Goal: Task Accomplishment & Management: Use online tool/utility

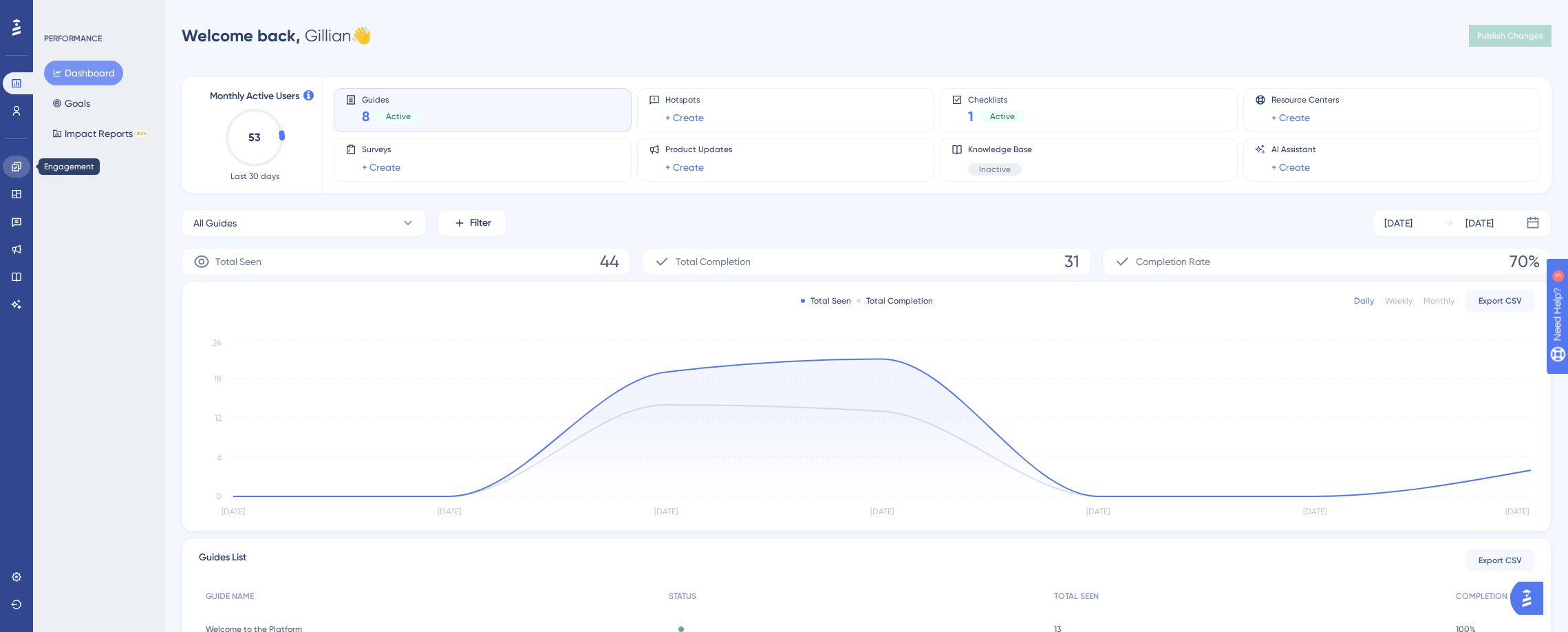
click at [12, 170] on icon at bounding box center [16, 166] width 9 height 9
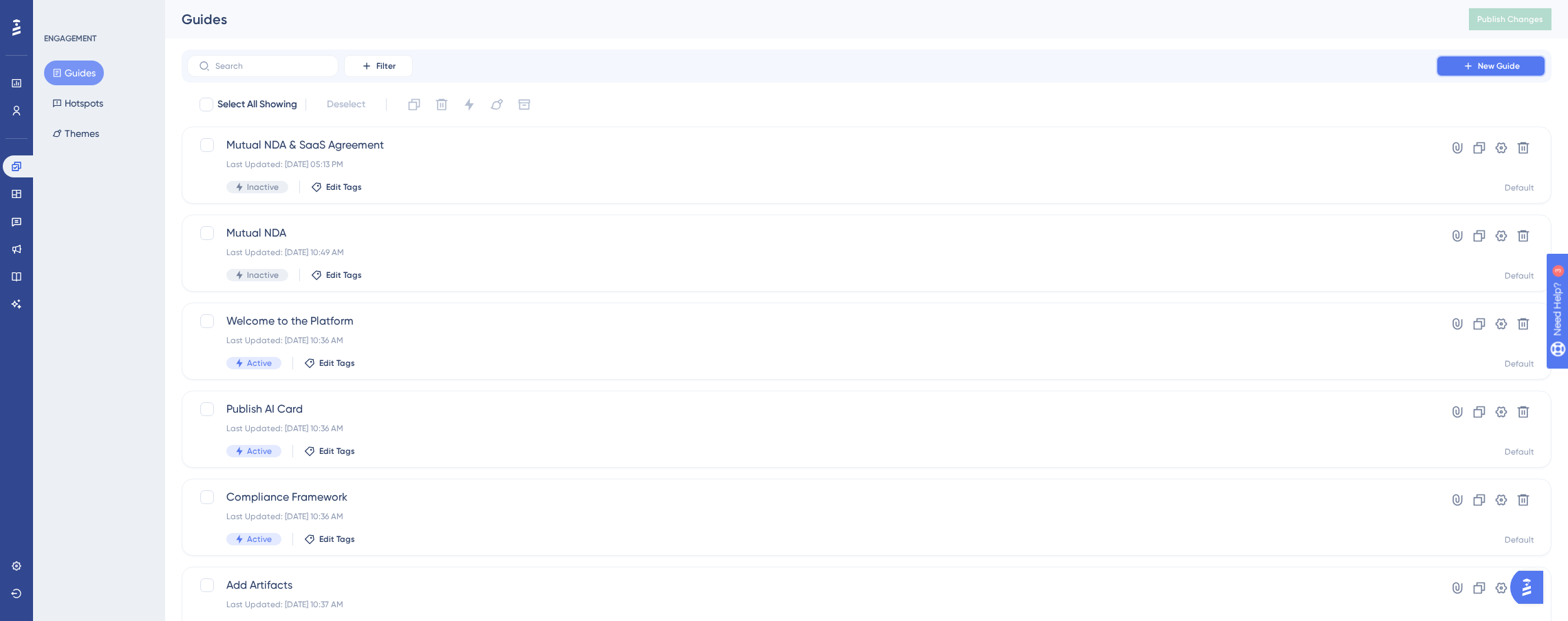
click at [1472, 68] on icon at bounding box center [1468, 66] width 11 height 11
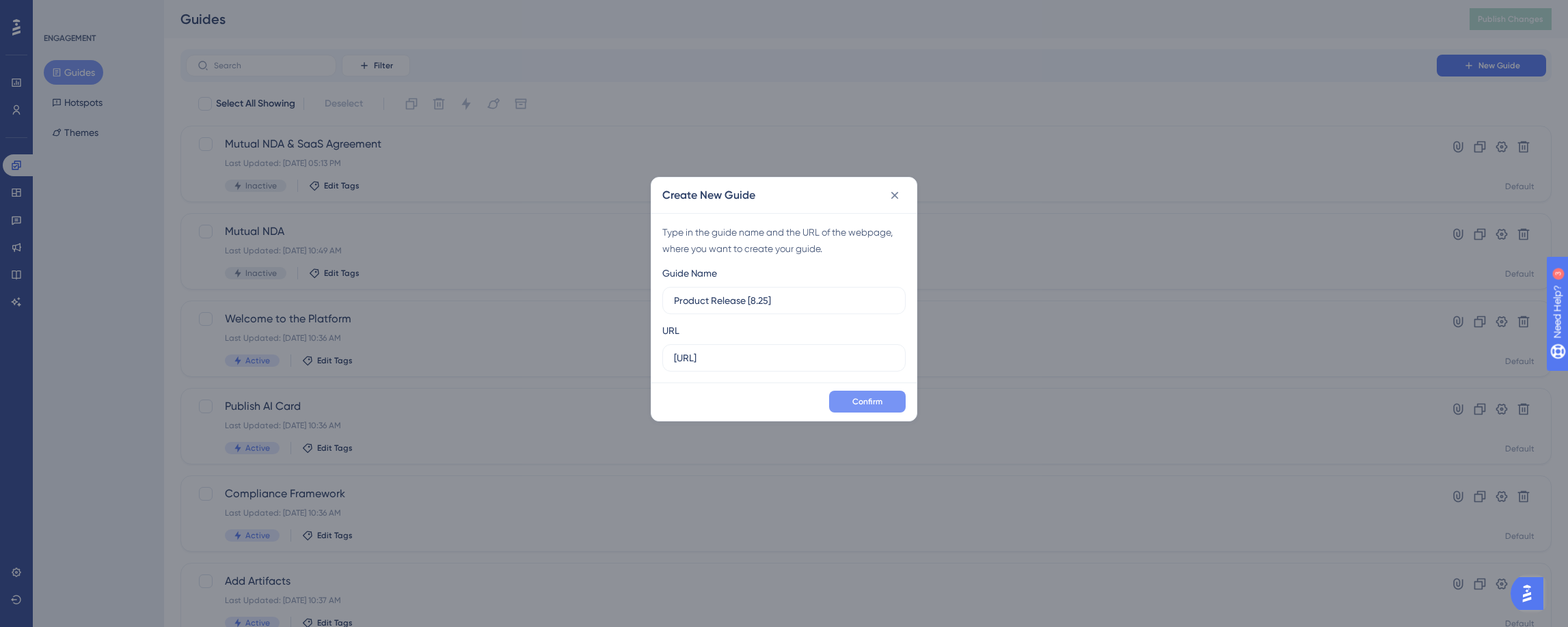
type input "Product Release [8.25]"
click at [858, 399] on span "Confirm" at bounding box center [868, 401] width 30 height 11
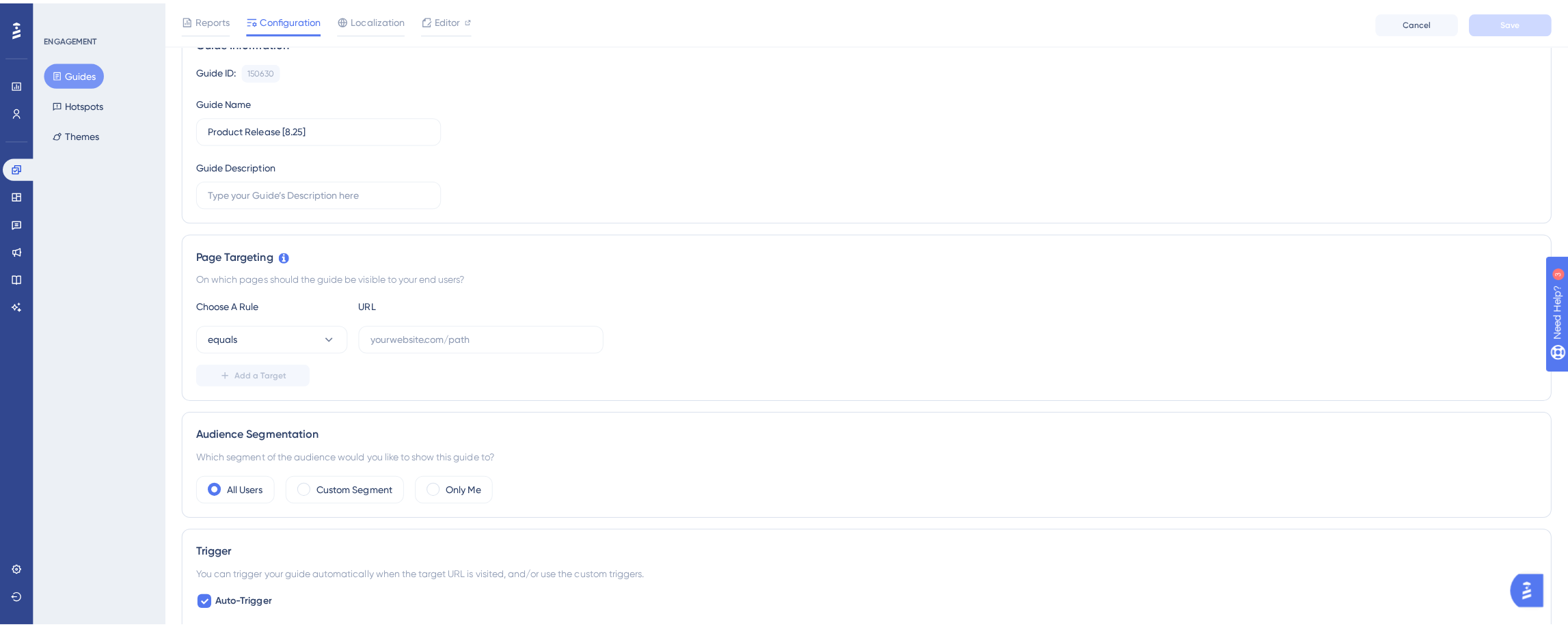
scroll to position [140, 0]
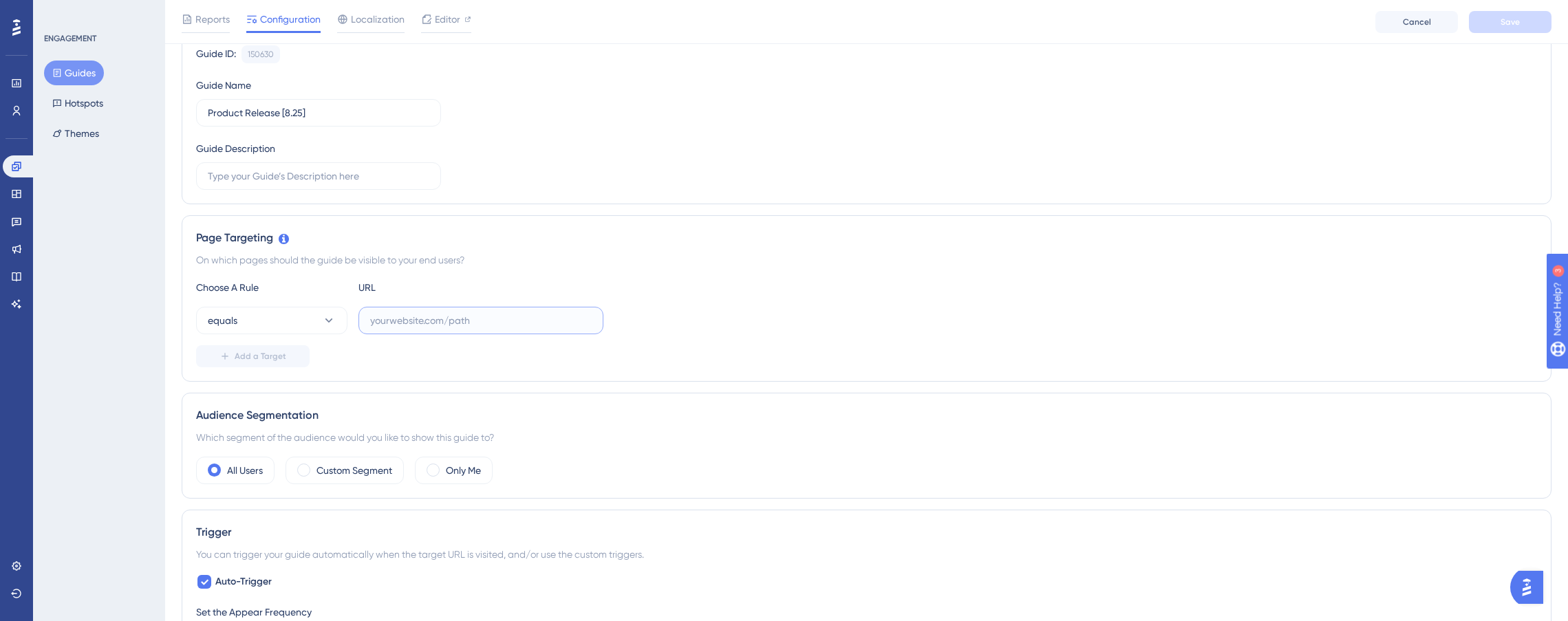
click at [424, 326] on input "text" at bounding box center [481, 320] width 222 height 15
type input "app.uat.cranium.ai"
click at [1495, 21] on button "Save" at bounding box center [1510, 22] width 83 height 22
click at [456, 16] on span "Editor" at bounding box center [447, 19] width 25 height 17
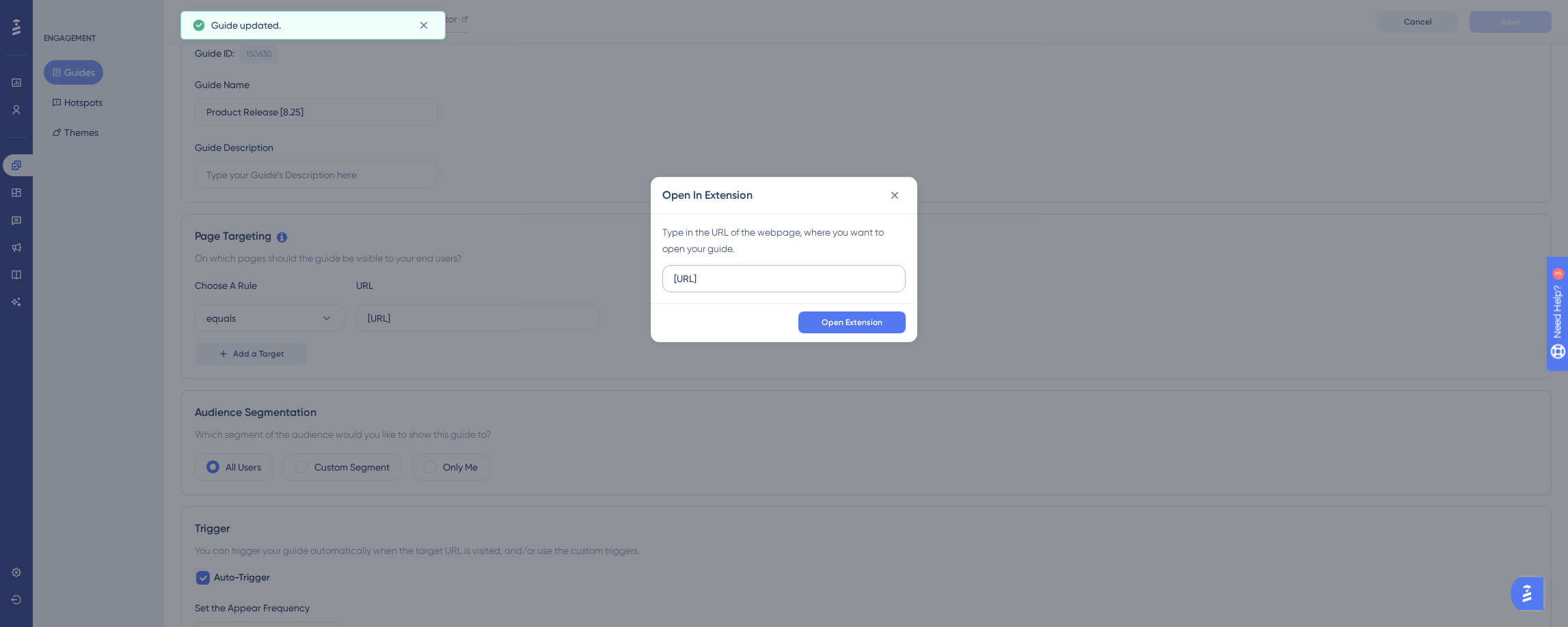
click at [729, 278] on input "https://app.cranium.ai" at bounding box center [784, 278] width 220 height 15
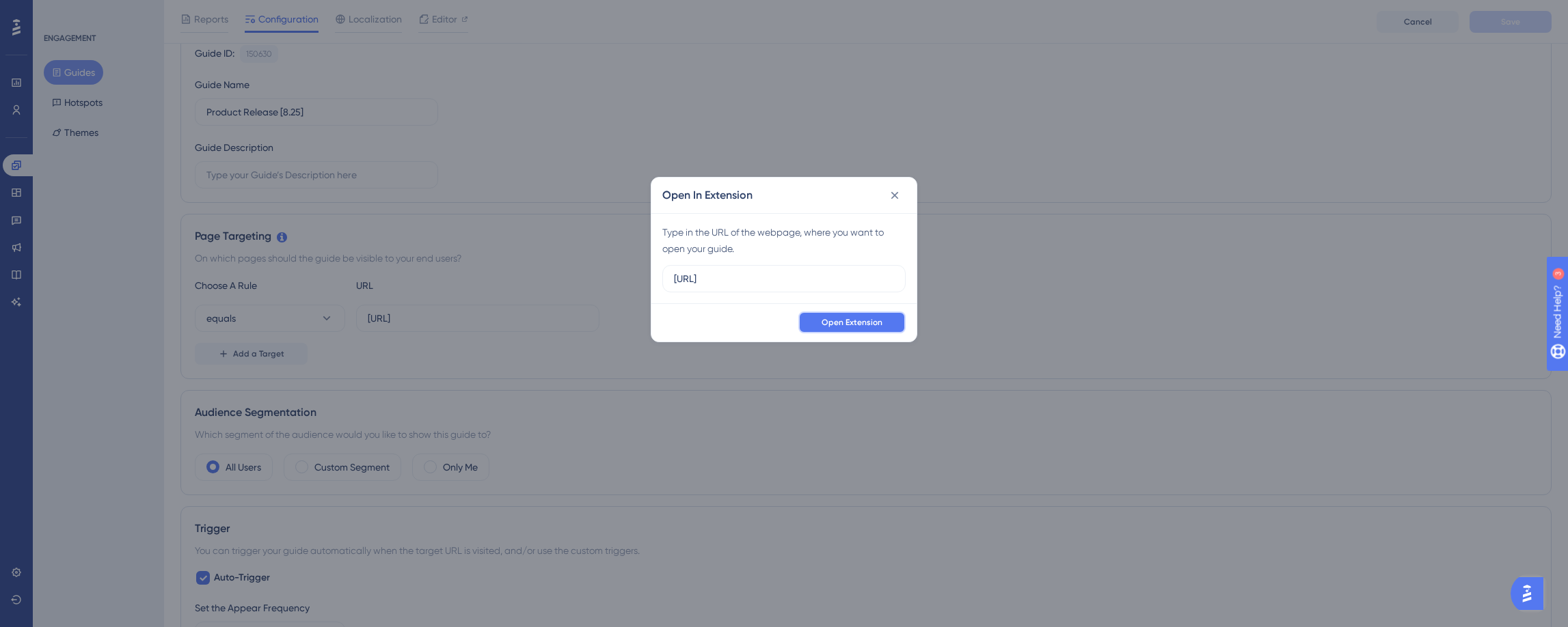
click at [810, 321] on button "Open Extension" at bounding box center [852, 322] width 107 height 22
click at [802, 286] on label "https://app.uat.cranium.ai" at bounding box center [784, 279] width 243 height 27
click at [802, 286] on input "https://app.uat.cranium.ai" at bounding box center [784, 278] width 220 height 15
click at [799, 280] on input "https://app.uat.cranium.ai" at bounding box center [784, 278] width 220 height 15
type input "https://app.uat.cranium.net"
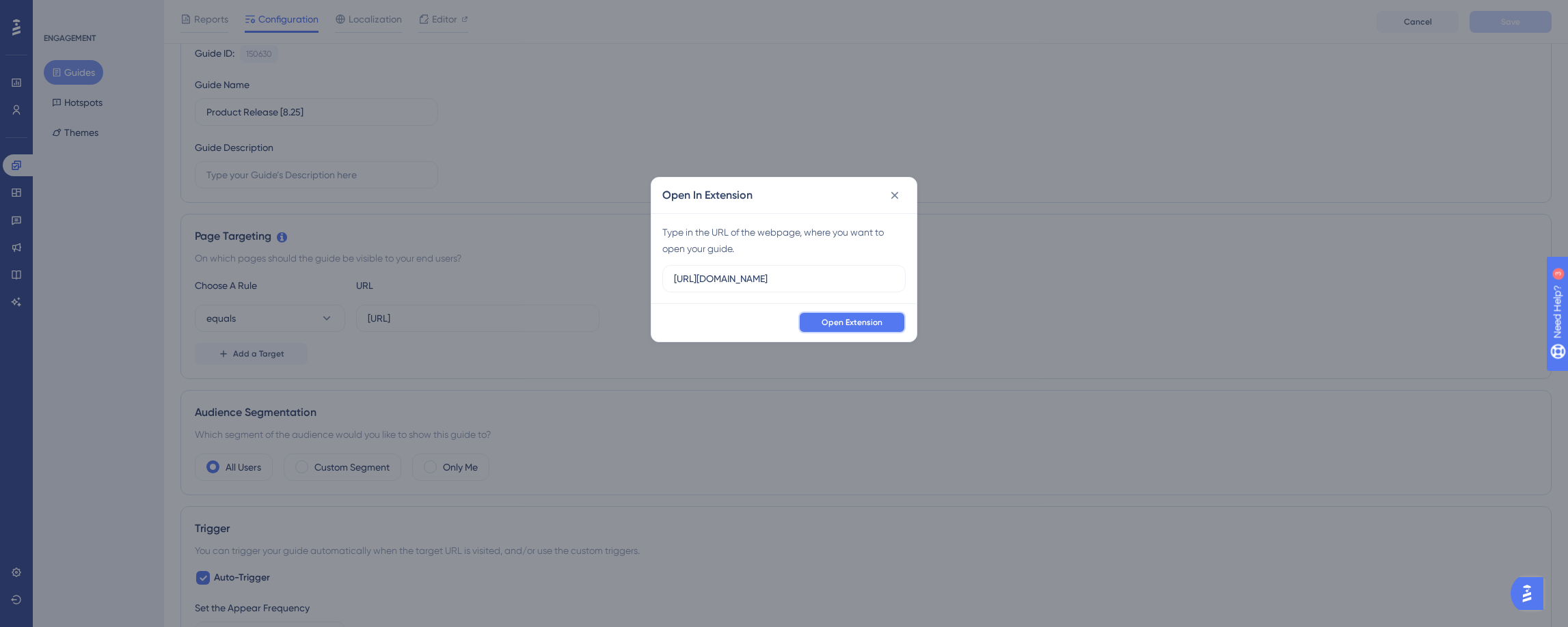
click at [884, 326] on button "Open Extension" at bounding box center [852, 322] width 107 height 22
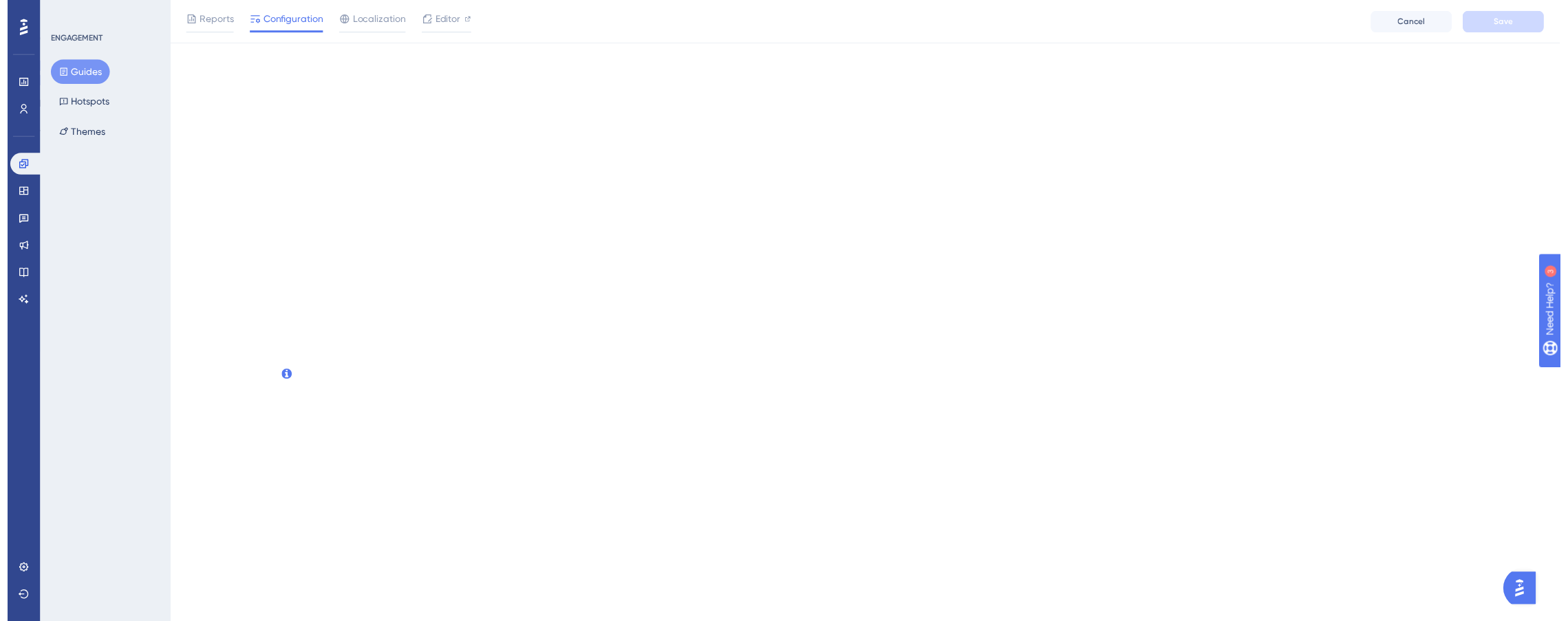
scroll to position [0, 0]
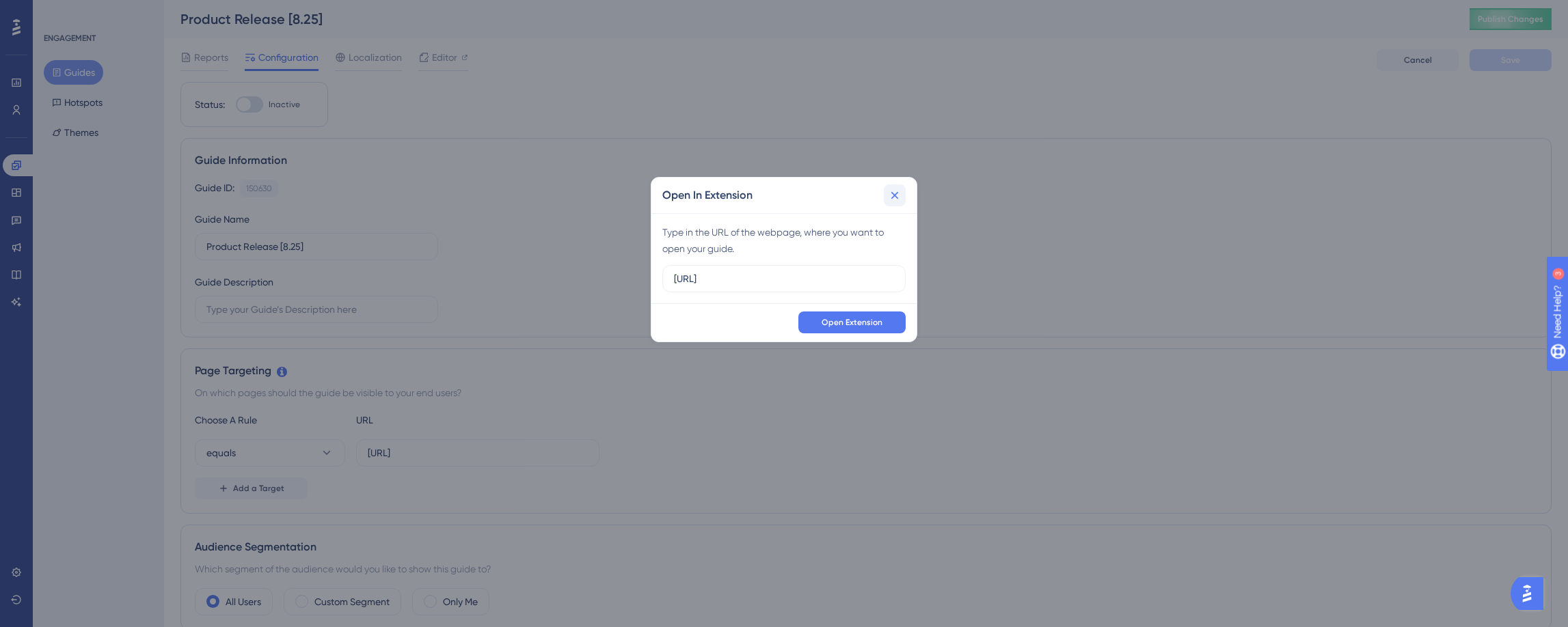
click at [899, 199] on icon at bounding box center [894, 195] width 14 height 14
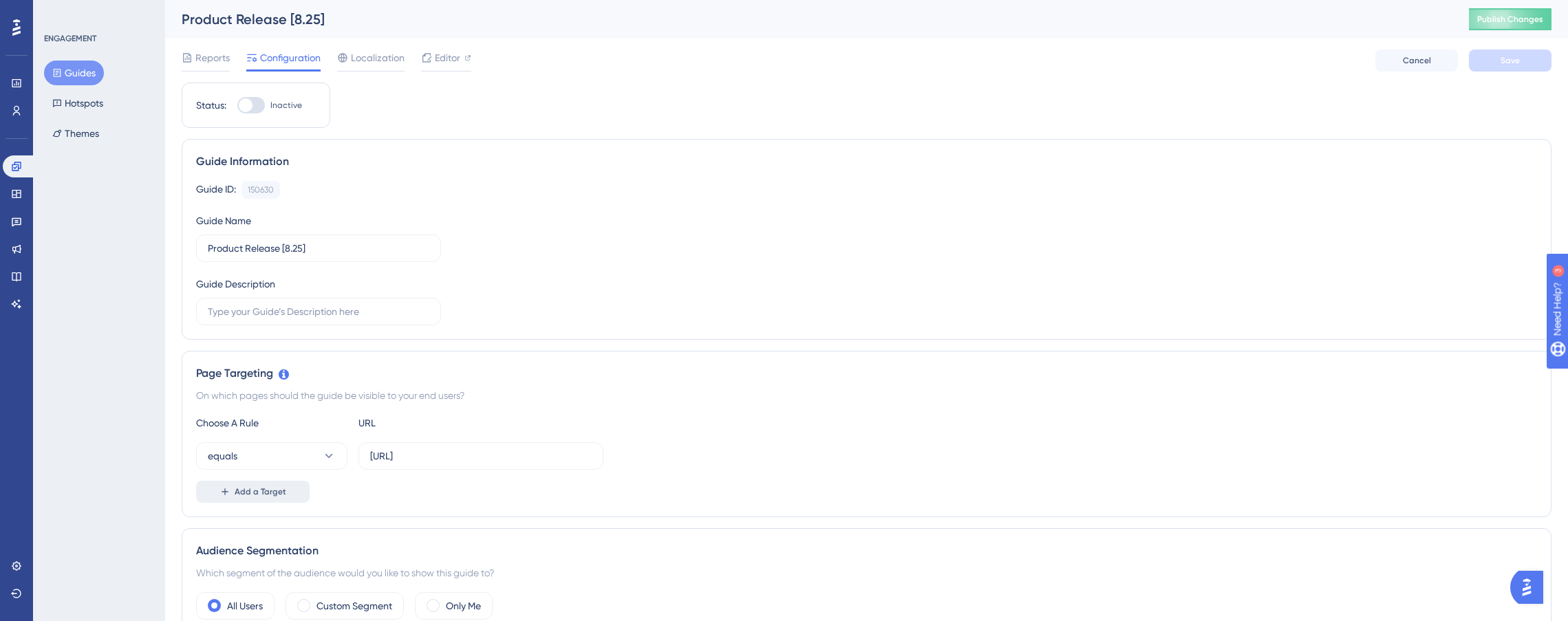
click at [264, 483] on button "Add a Target" at bounding box center [253, 491] width 114 height 22
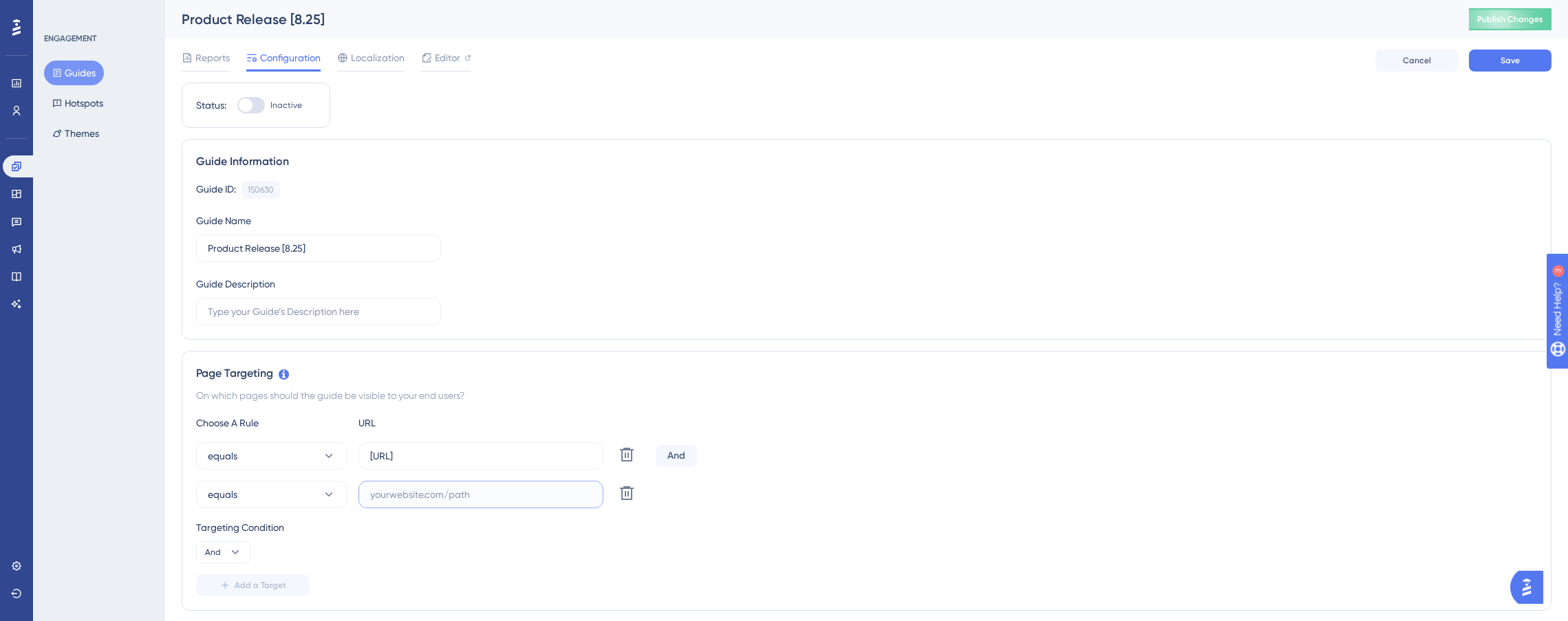
click at [462, 496] on input "text" at bounding box center [481, 494] width 222 height 15
type input "app.cranium.ai"
click at [481, 465] on label "app.uat.cranium.ai" at bounding box center [481, 456] width 245 height 28
click at [481, 463] on input "app.uat.cranium.ai" at bounding box center [481, 455] width 222 height 15
type input "app.uat.cranium.net"
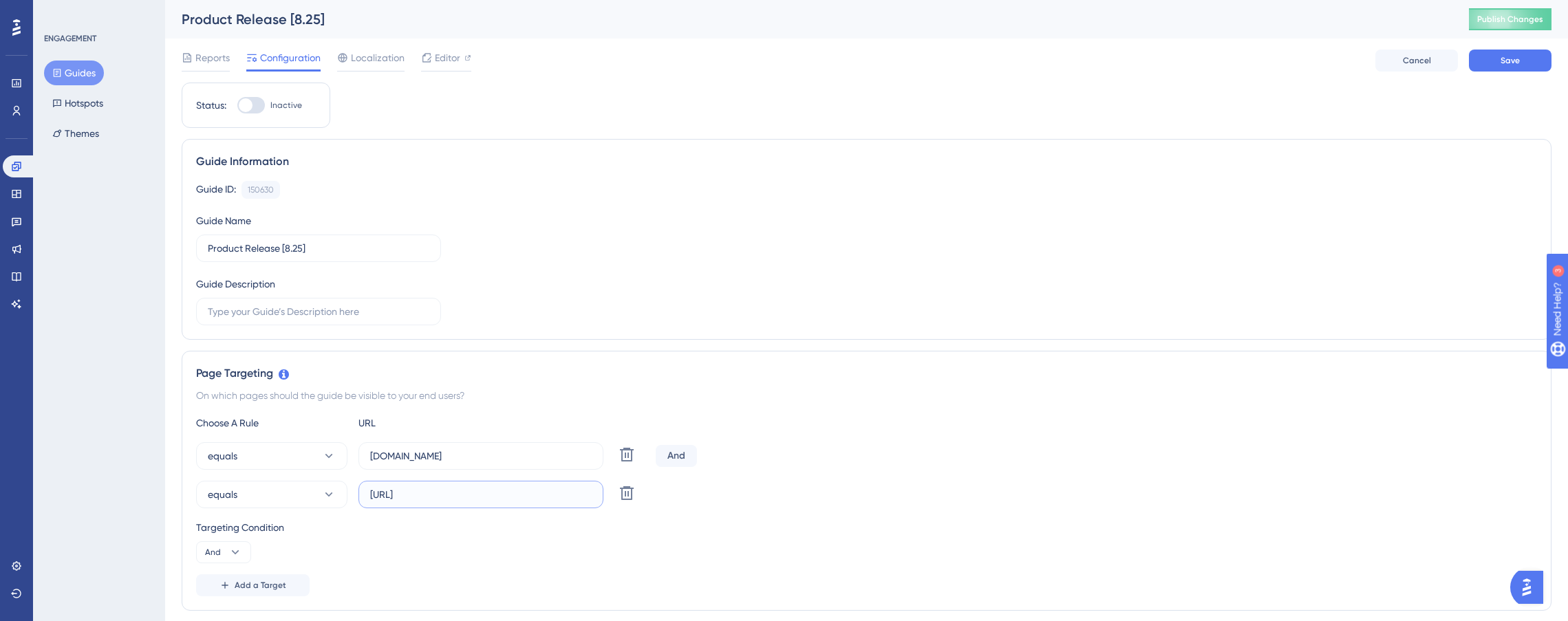
click at [461, 501] on input "app.cranium.ai" at bounding box center [481, 494] width 222 height 15
type input "app.cranium.ai/dashboard"
click at [424, 569] on div "Choose A Rule URL equals app.uat.cranium.net Delete And equals app.cranium.ai/d…" at bounding box center [867, 505] width 1341 height 182
click at [229, 544] on button "And" at bounding box center [224, 552] width 55 height 22
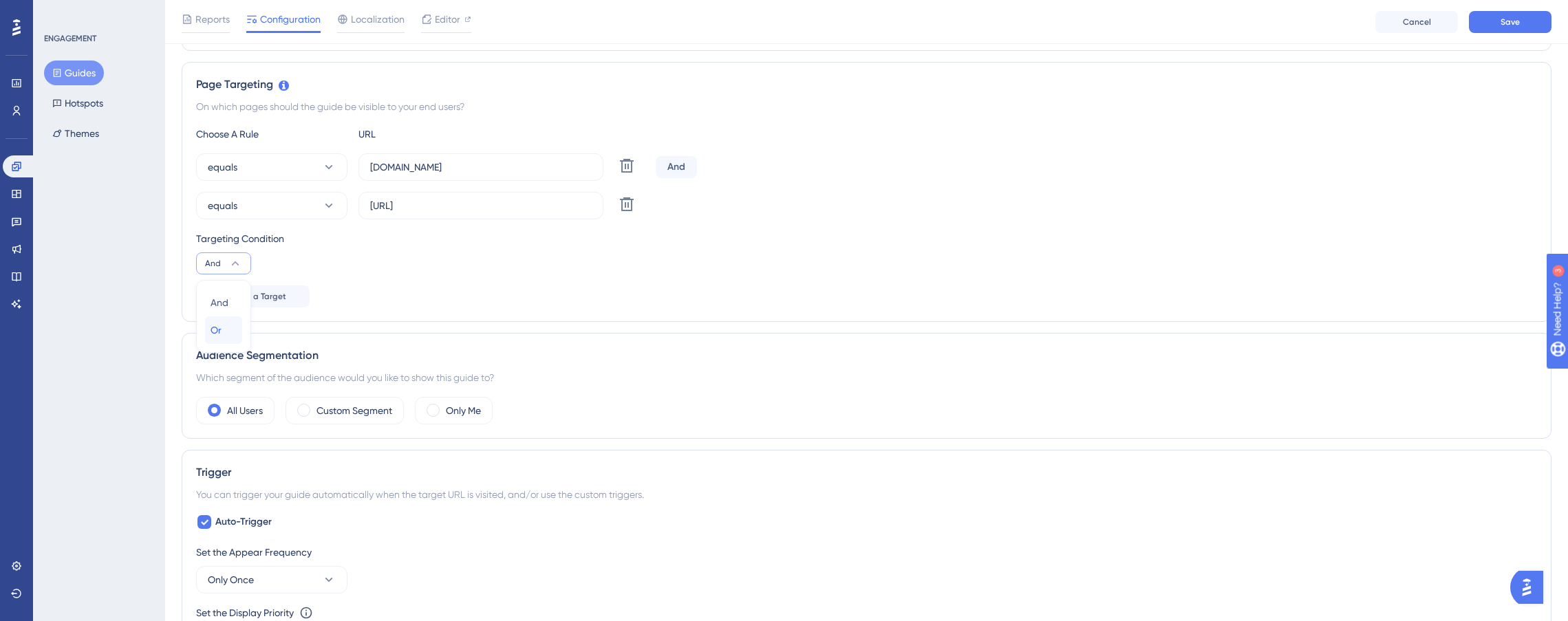
click at [226, 324] on div "Or Or" at bounding box center [224, 330] width 26 height 28
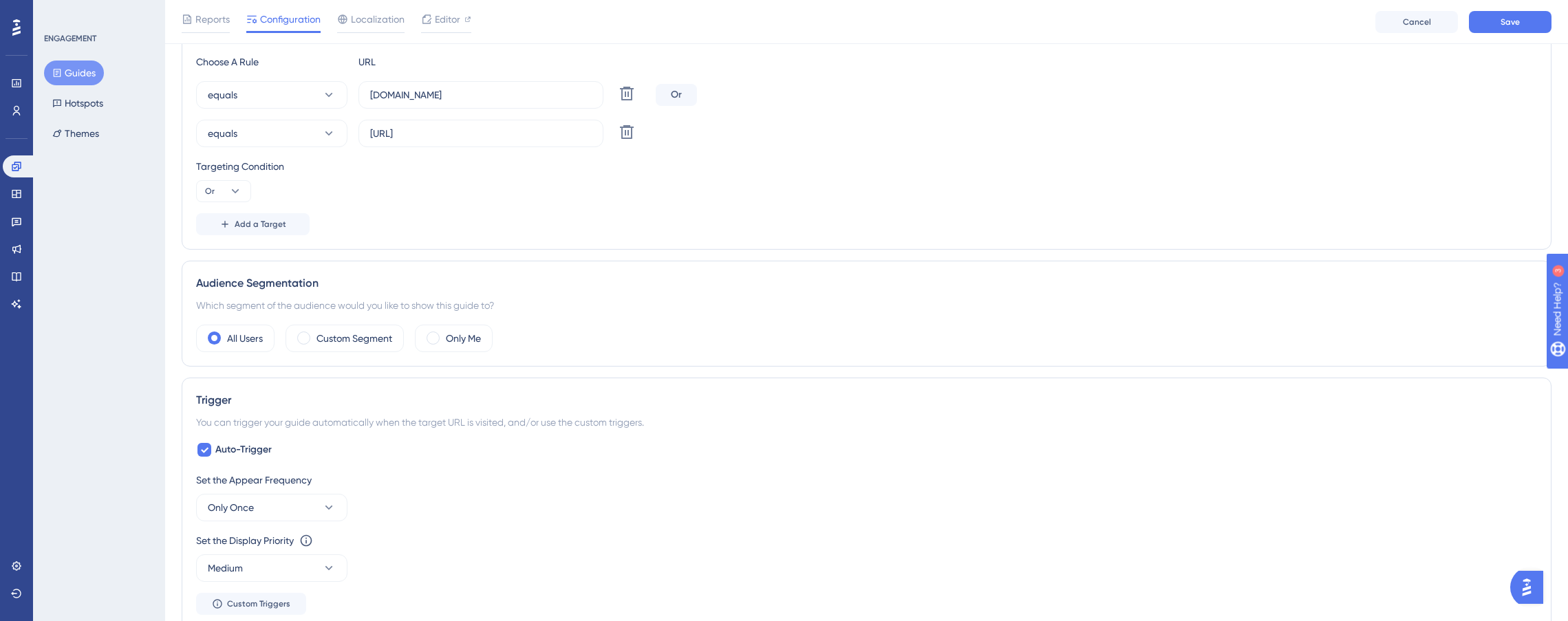
click at [569, 473] on div "Set the Appear Frequency" at bounding box center [867, 480] width 1341 height 17
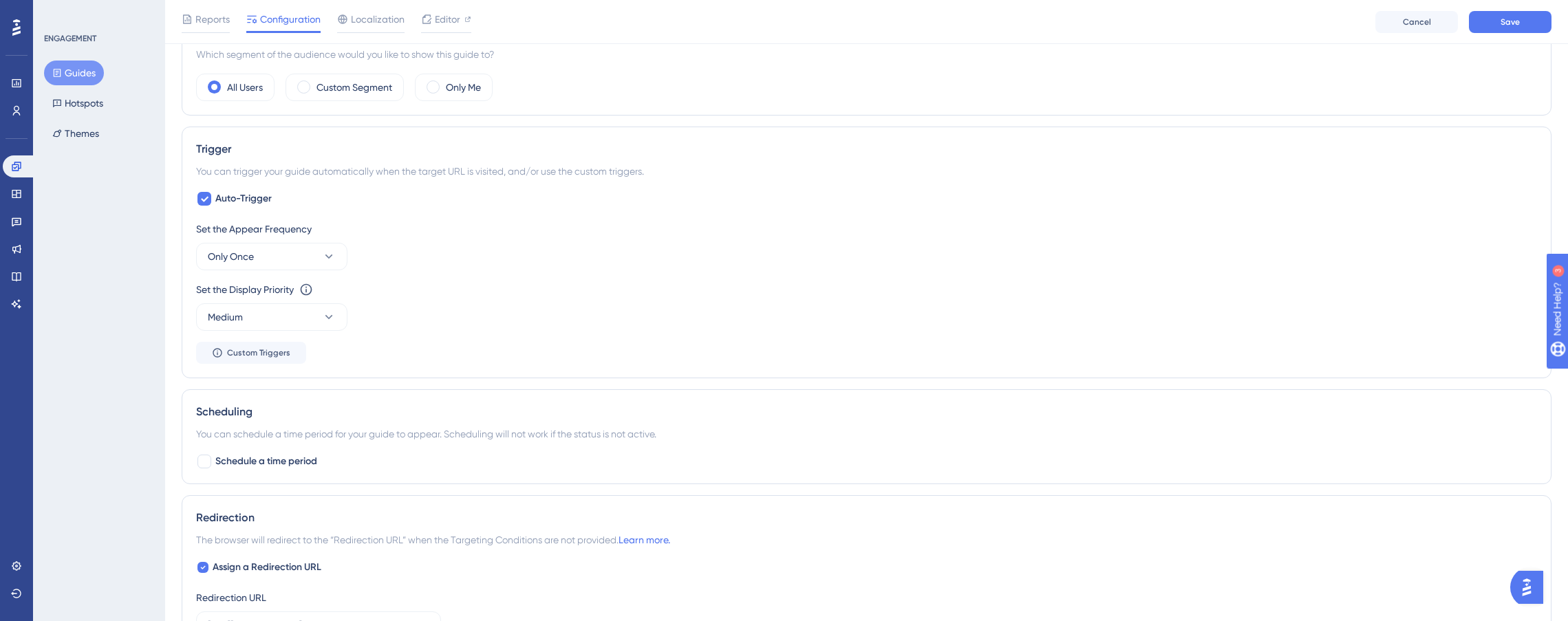
scroll to position [620, 0]
click at [293, 463] on span "Schedule a time period" at bounding box center [266, 459] width 102 height 17
checkbox input "true"
click at [485, 512] on div "Never" at bounding box center [440, 517] width 151 height 28
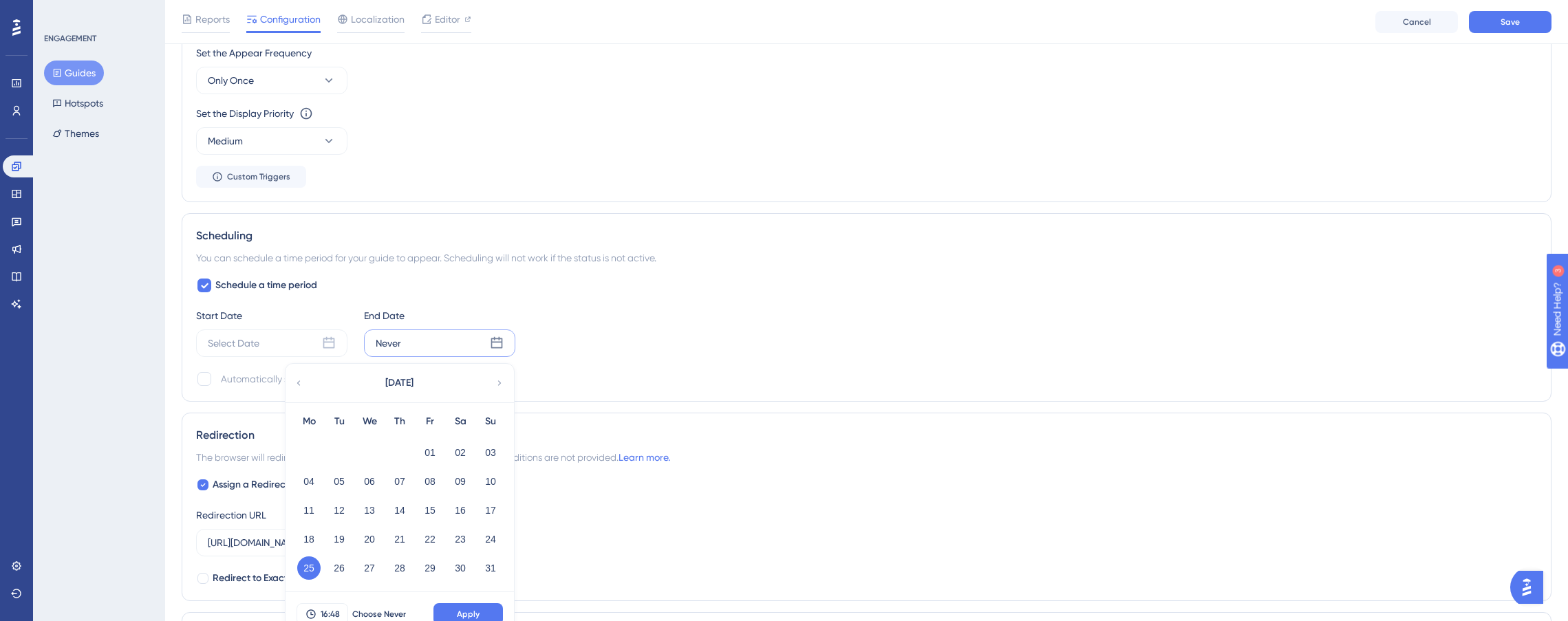
scroll to position [795, 0]
click at [506, 380] on div "August 2025" at bounding box center [398, 381] width 227 height 38
click at [501, 380] on icon at bounding box center [499, 381] width 9 height 12
click at [300, 378] on icon at bounding box center [298, 381] width 9 height 12
click at [503, 381] on icon at bounding box center [499, 381] width 9 height 12
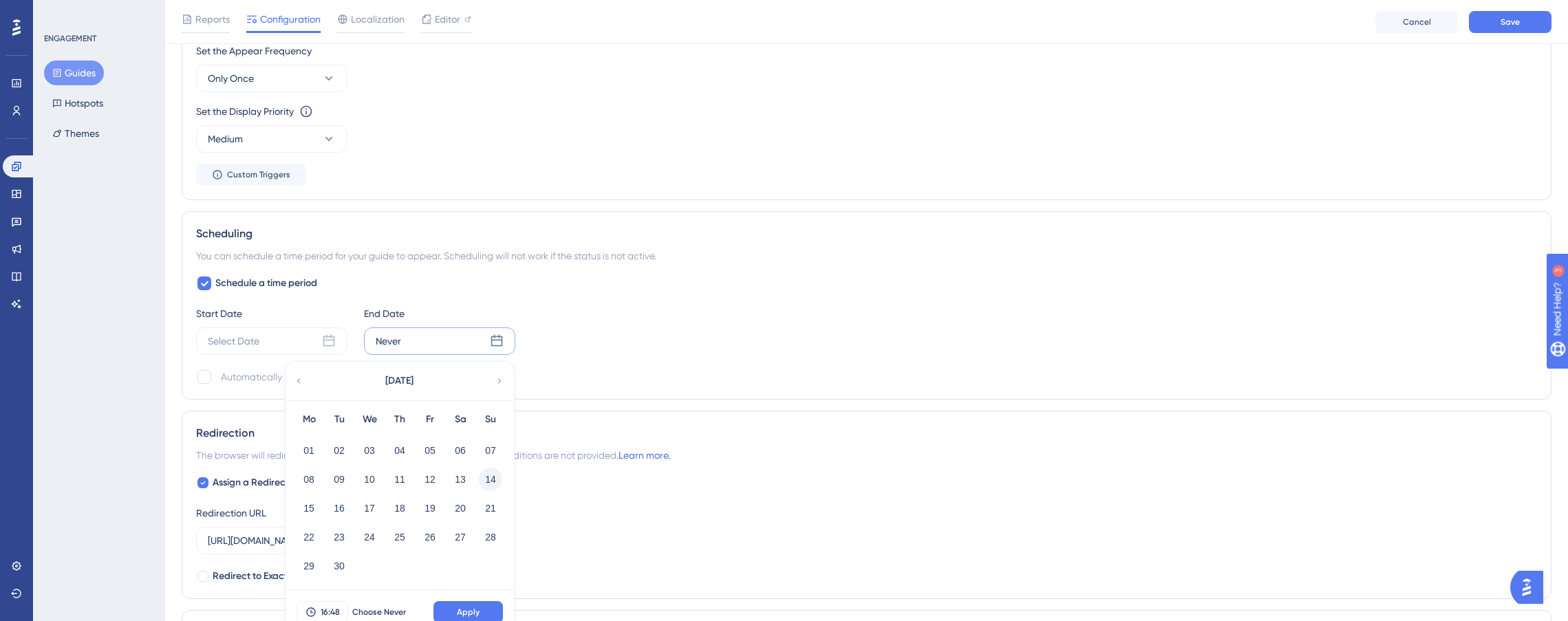
click at [491, 483] on button "14" at bounding box center [490, 479] width 23 height 23
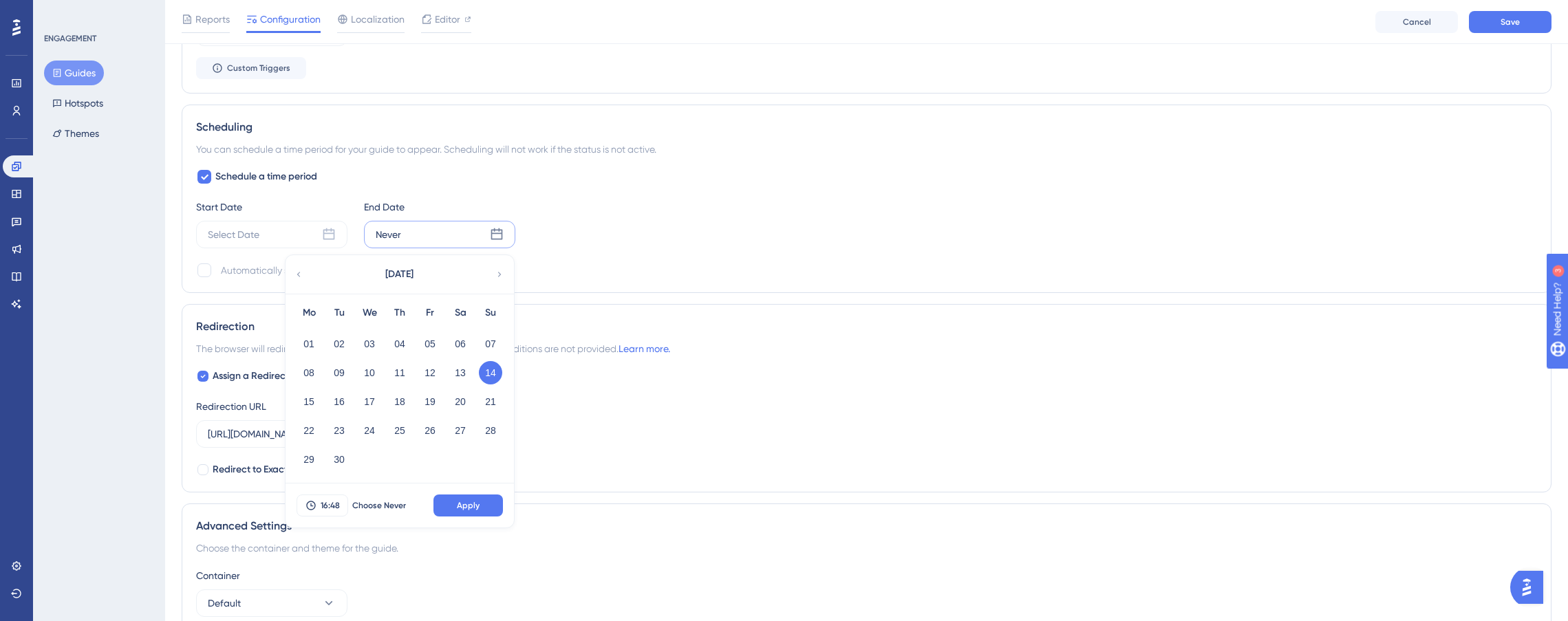
scroll to position [906, 0]
click at [480, 501] on button "Apply" at bounding box center [468, 501] width 70 height 22
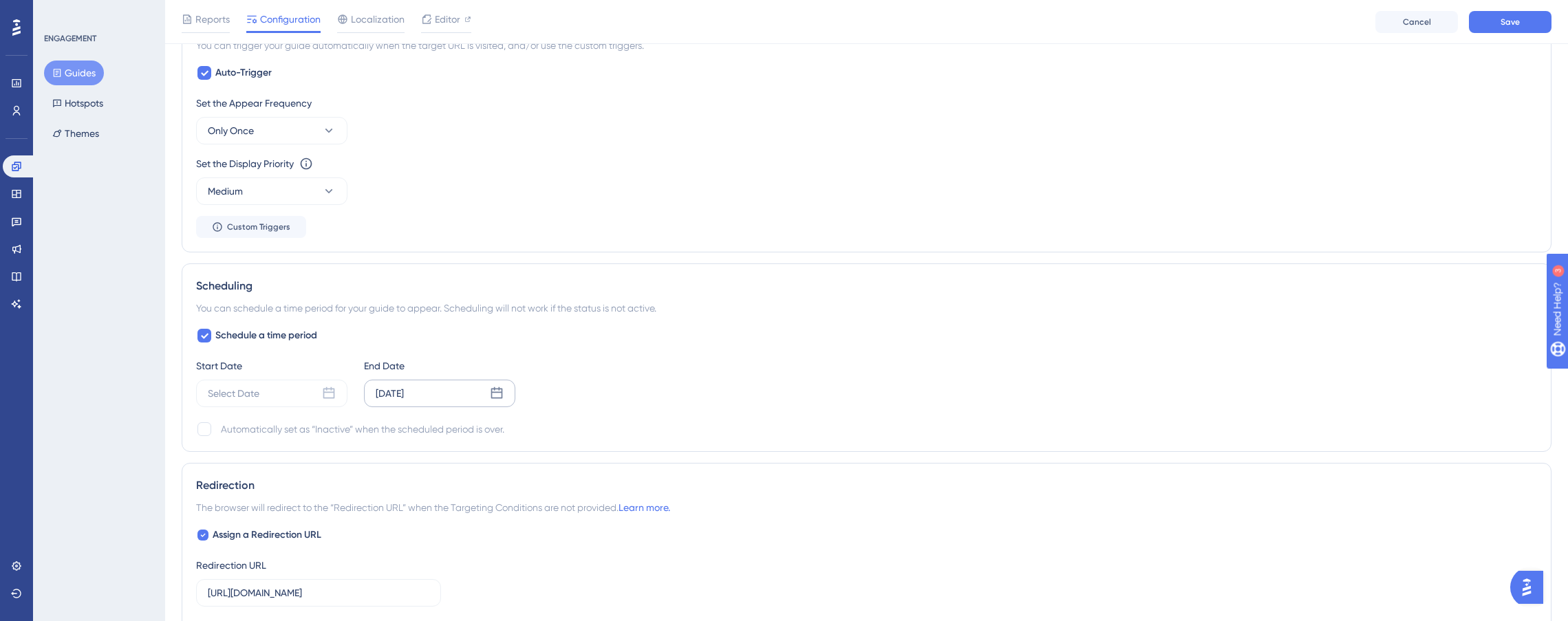
scroll to position [580, 0]
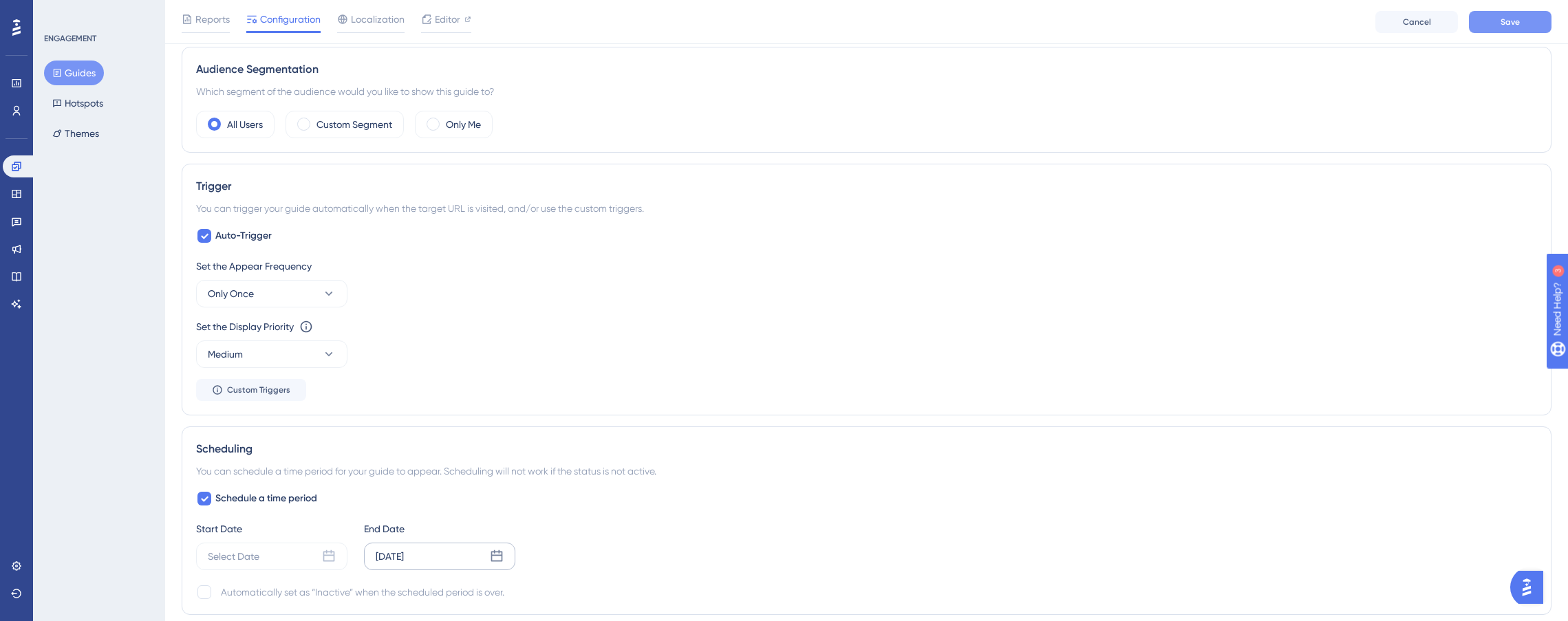
click at [1504, 22] on span "Save" at bounding box center [1510, 22] width 20 height 11
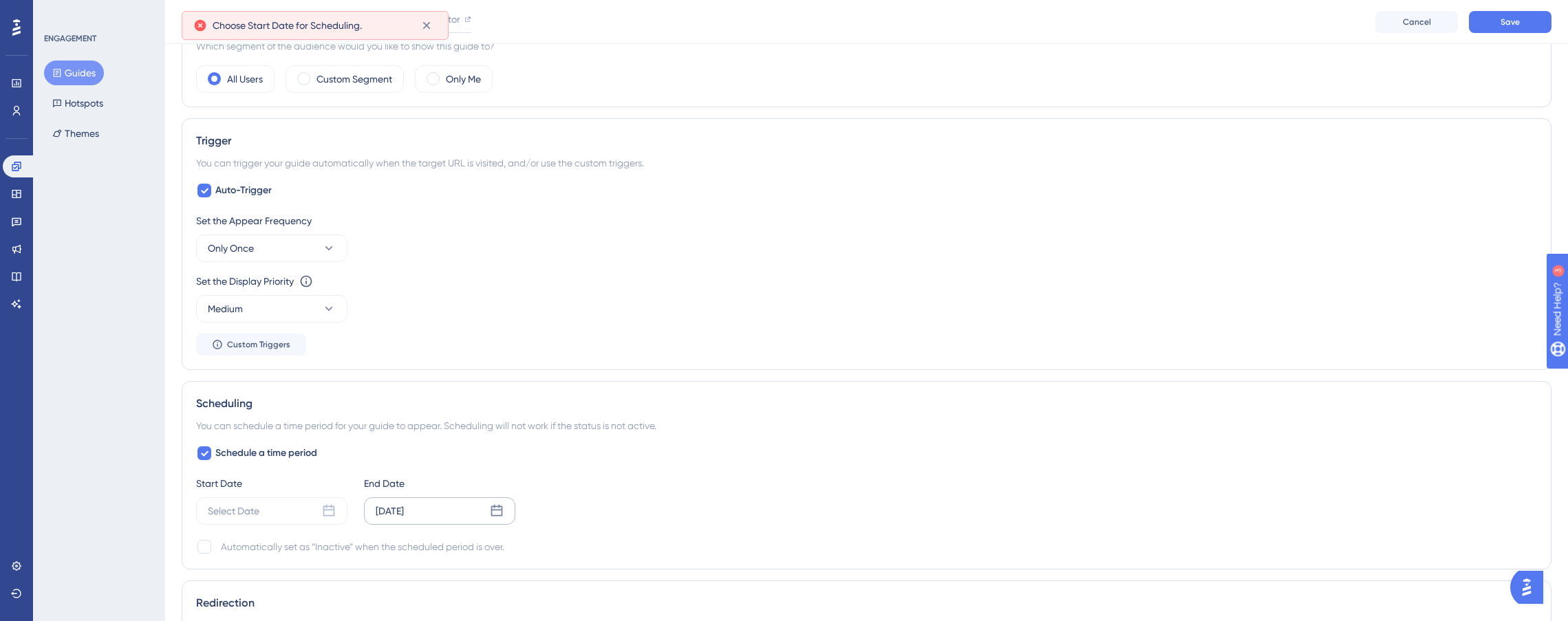
scroll to position [707, 0]
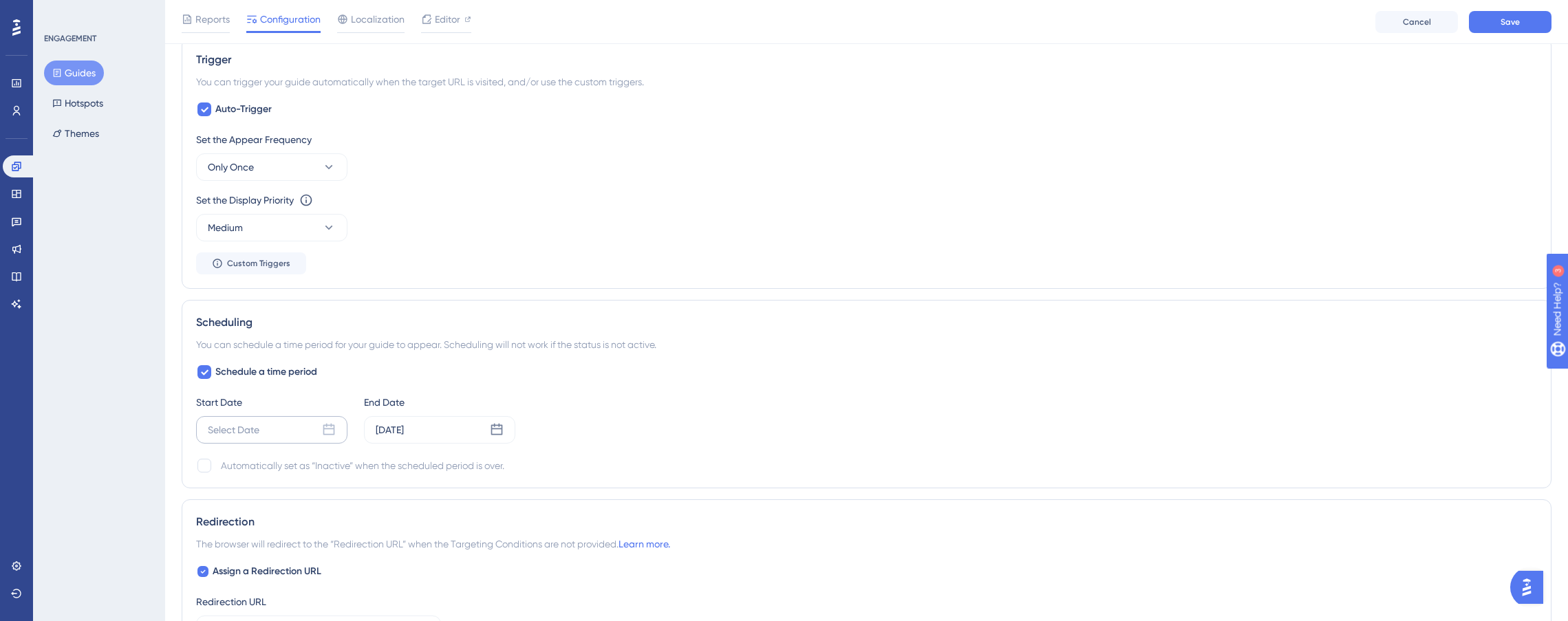
click at [330, 433] on icon at bounding box center [329, 429] width 14 height 14
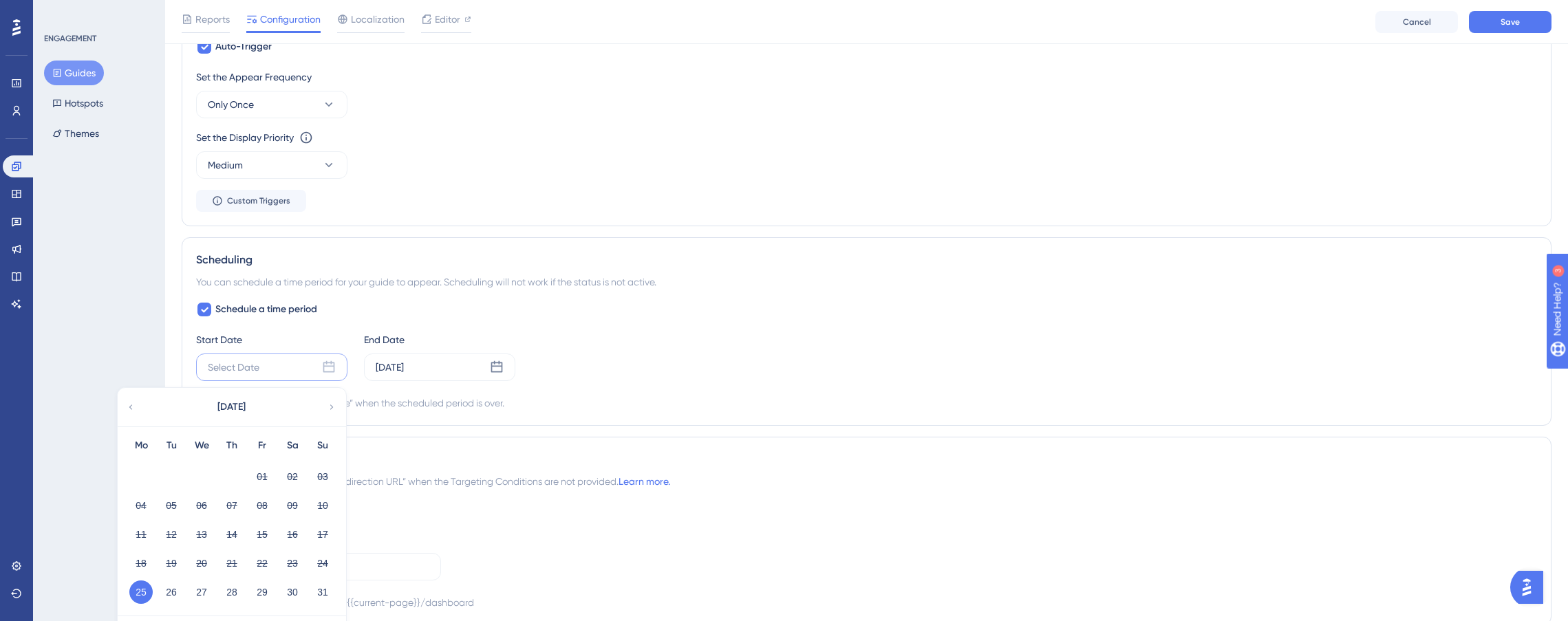
scroll to position [793, 0]
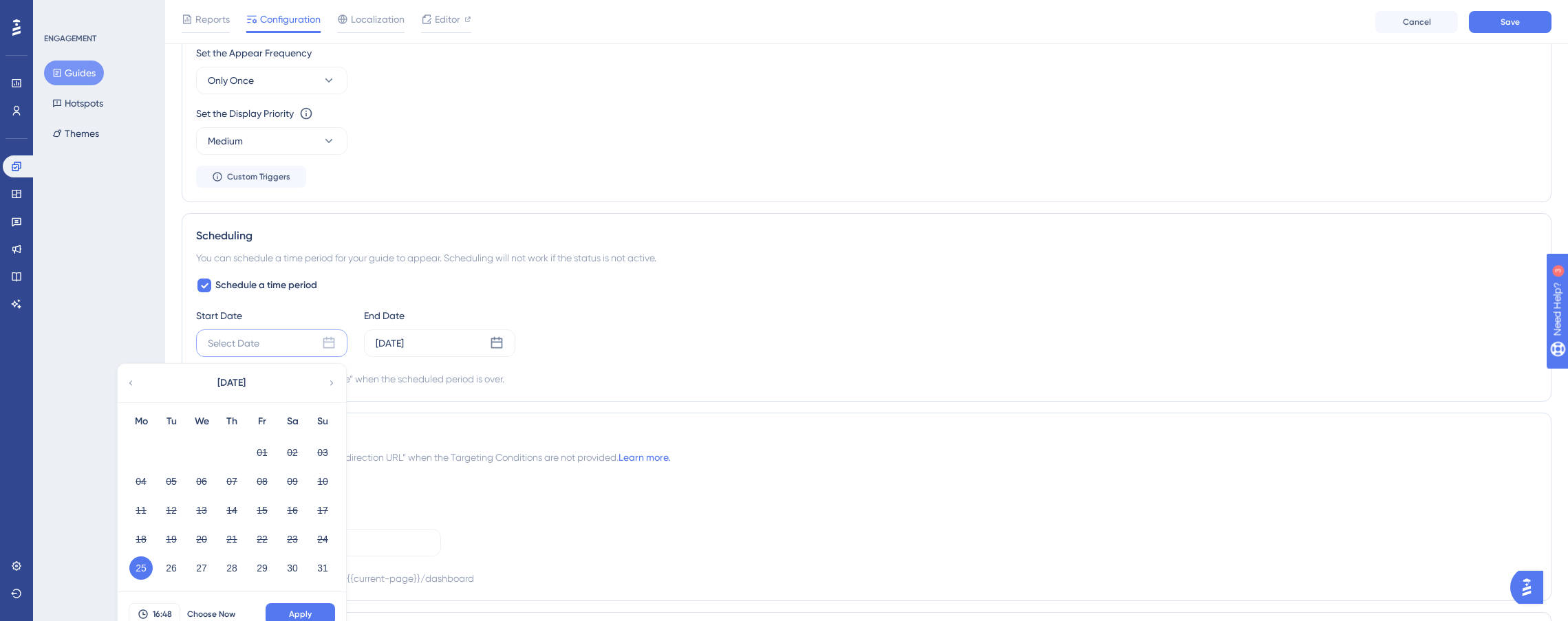
click at [133, 565] on button "25" at bounding box center [141, 568] width 23 height 23
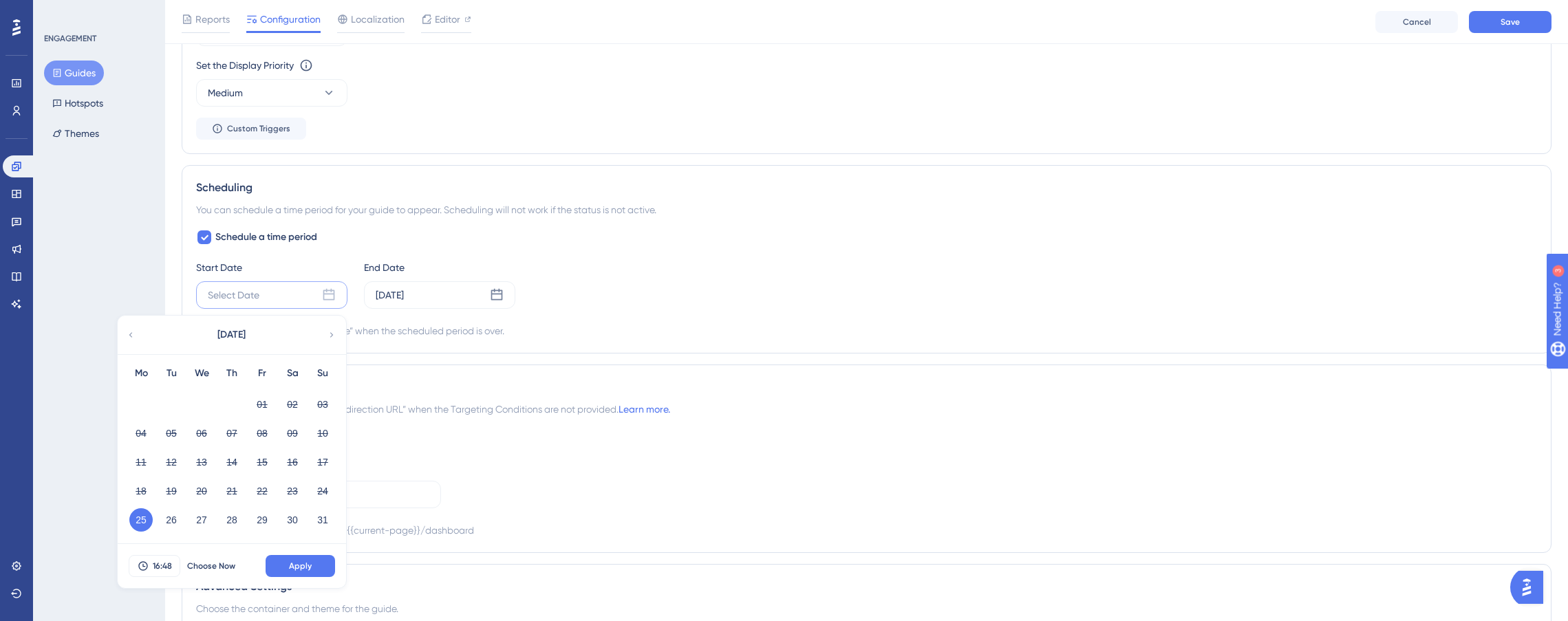
scroll to position [869, 0]
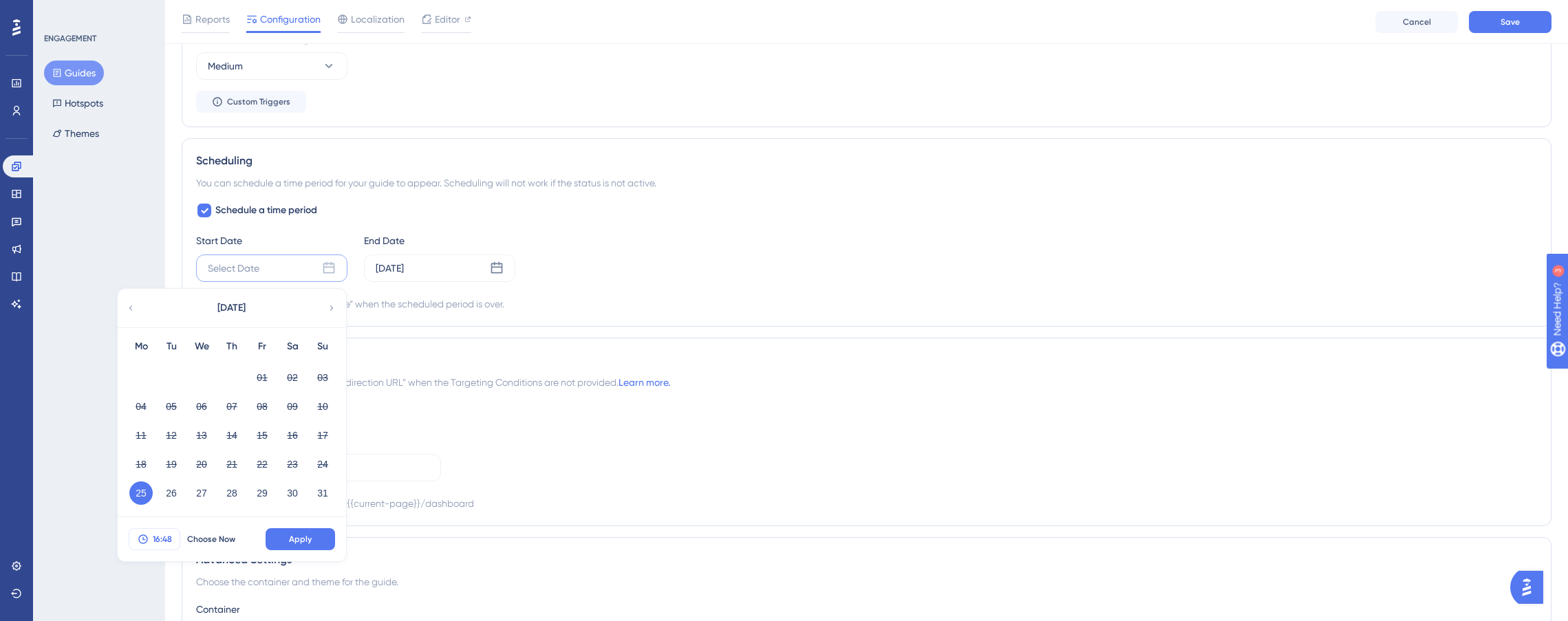
click at [170, 542] on span "16:48" at bounding box center [162, 538] width 20 height 11
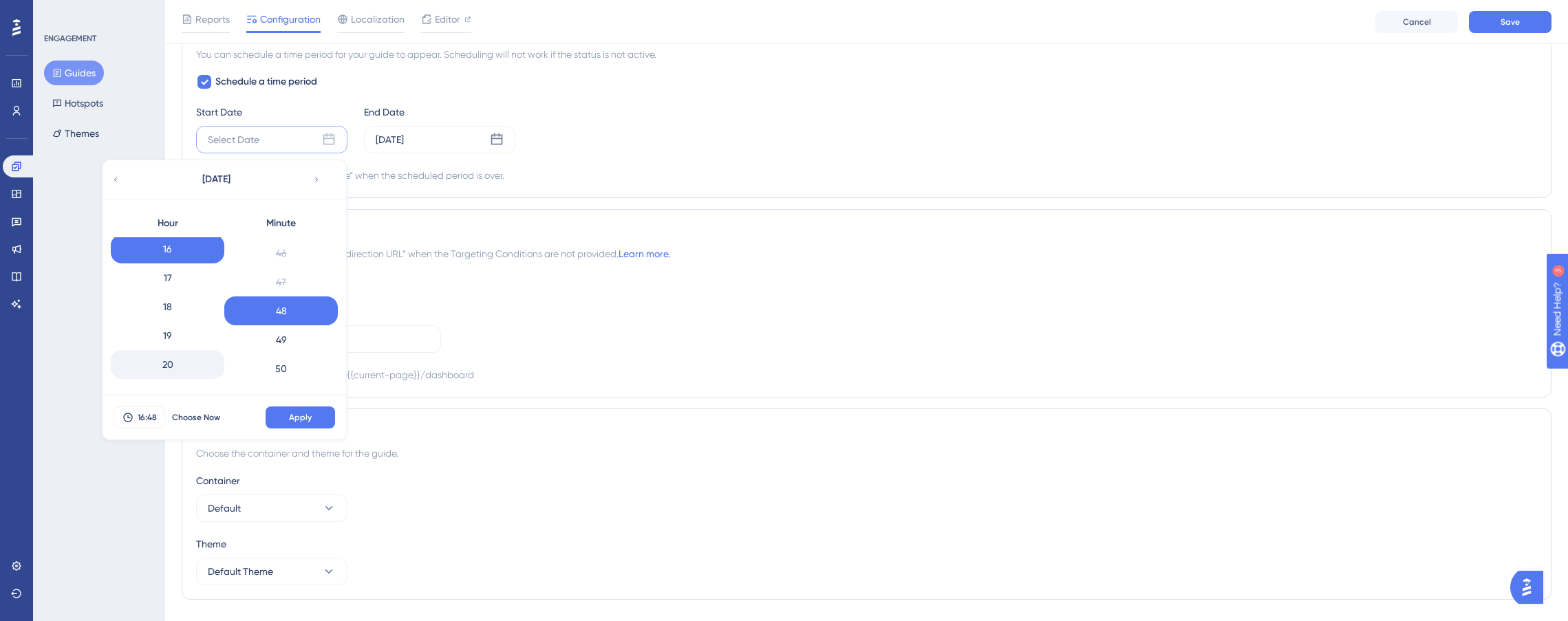
scroll to position [473, 0]
click at [193, 352] on div "20" at bounding box center [167, 357] width 114 height 29
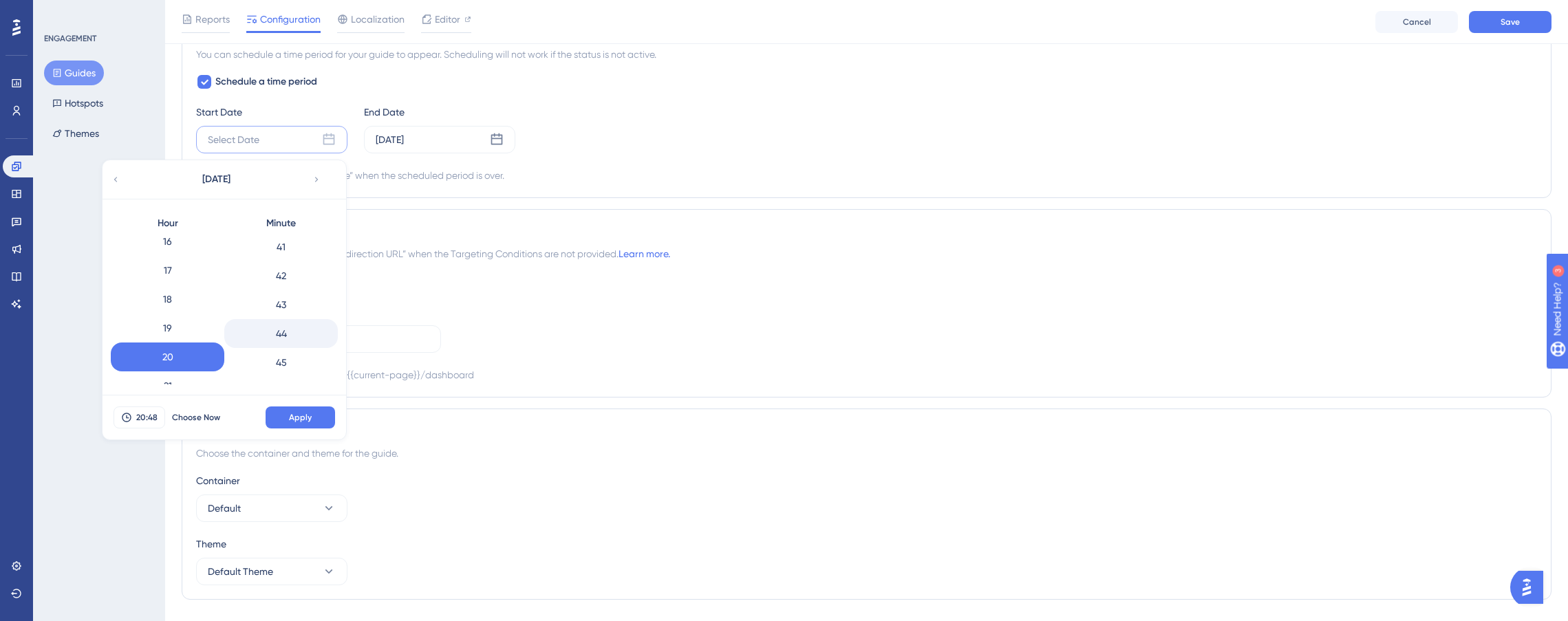
scroll to position [1211, 0]
click at [289, 340] on div "45" at bounding box center [281, 340] width 114 height 29
click at [305, 415] on span "Apply" at bounding box center [300, 417] width 22 height 11
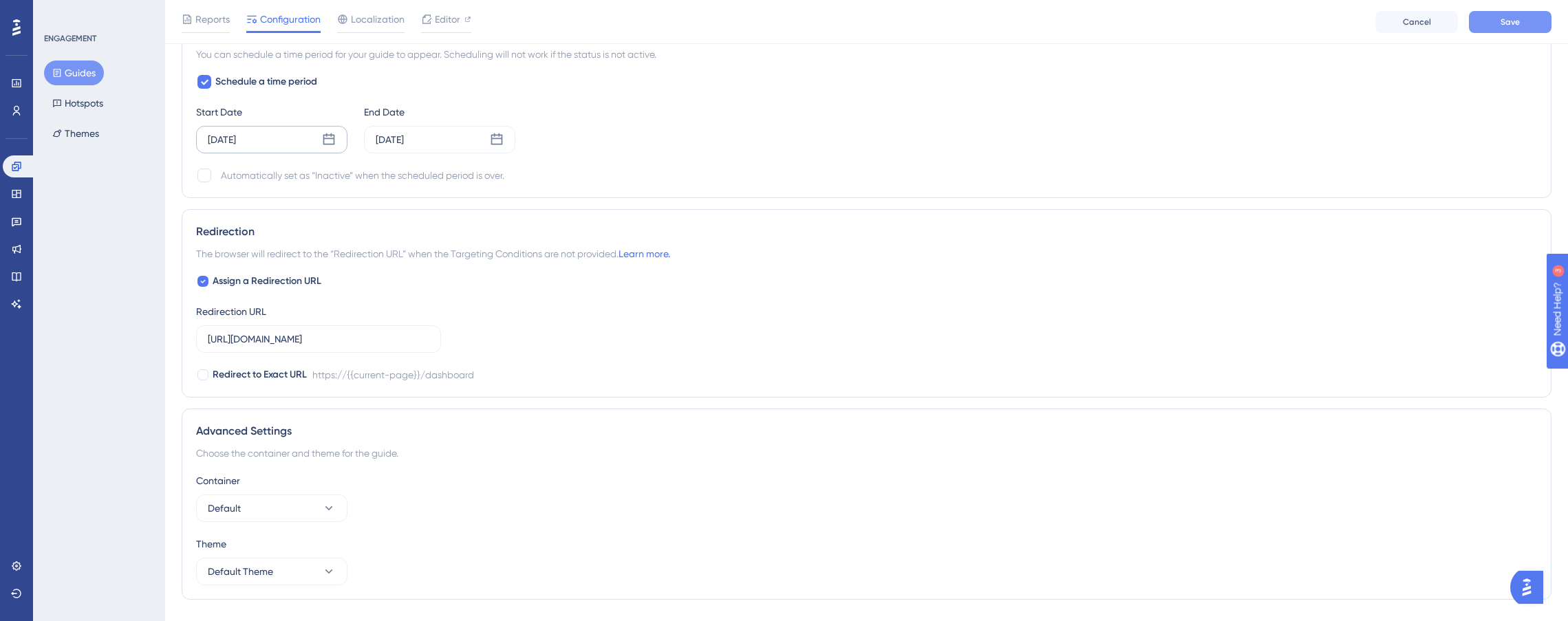
click at [1490, 19] on button "Save" at bounding box center [1510, 22] width 83 height 22
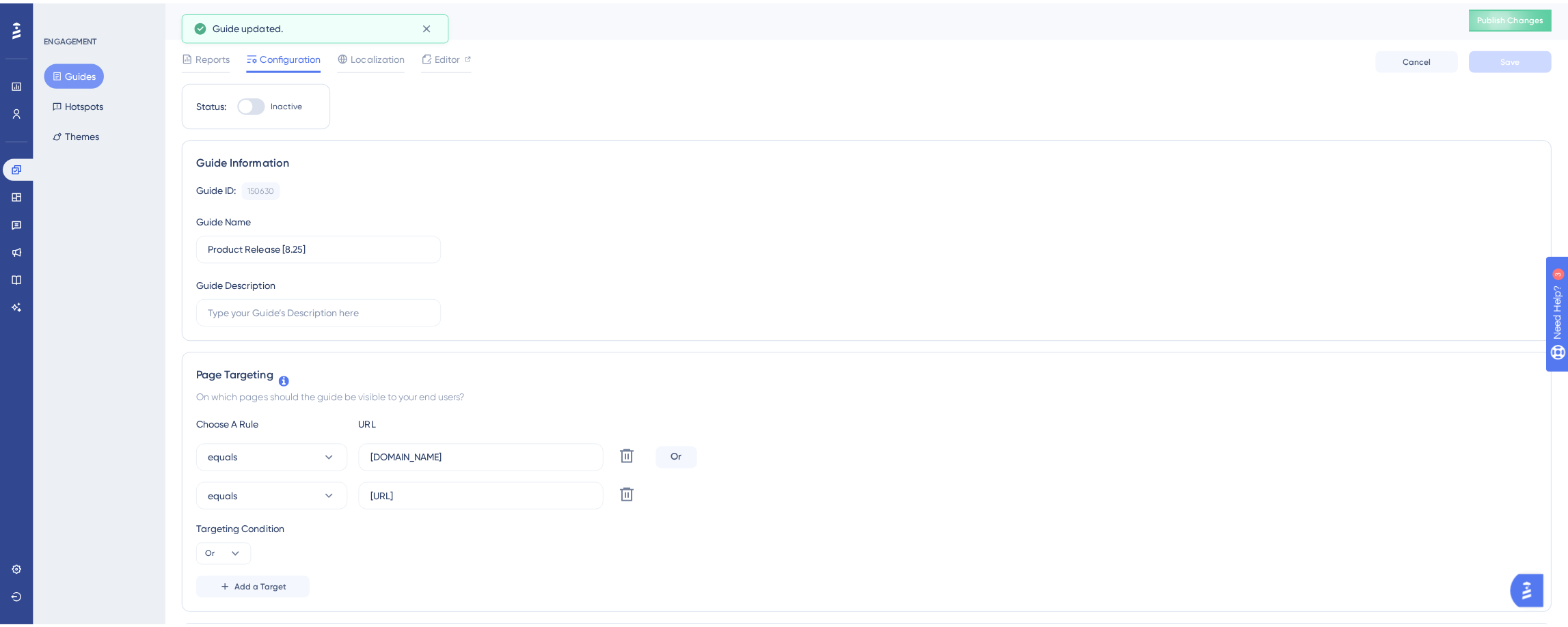
scroll to position [0, 0]
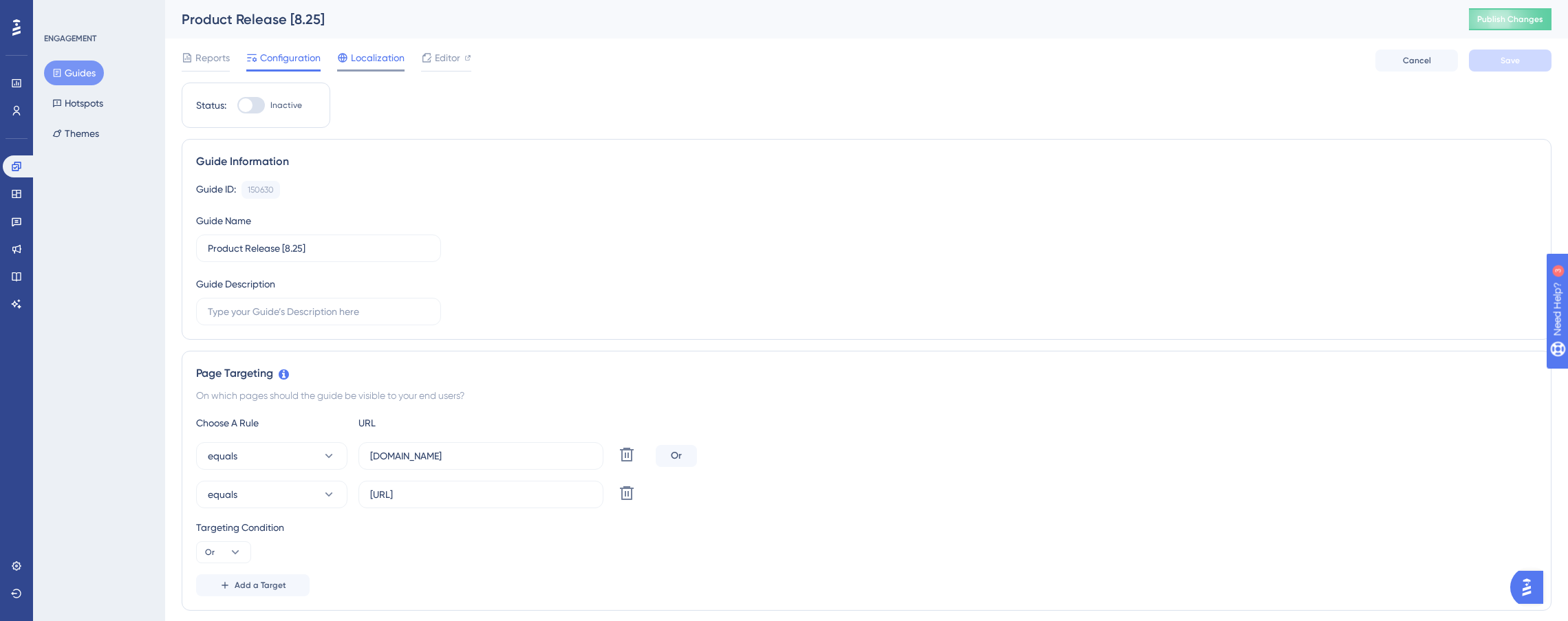
click at [363, 59] on span "Localization" at bounding box center [377, 57] width 54 height 17
